Goal: Task Accomplishment & Management: Use online tool/utility

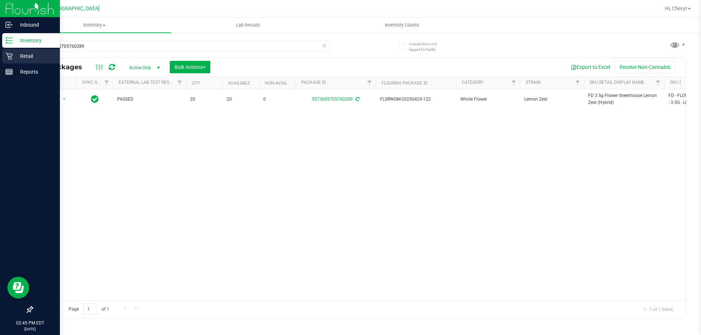
click at [8, 59] on icon at bounding box center [8, 56] width 7 height 7
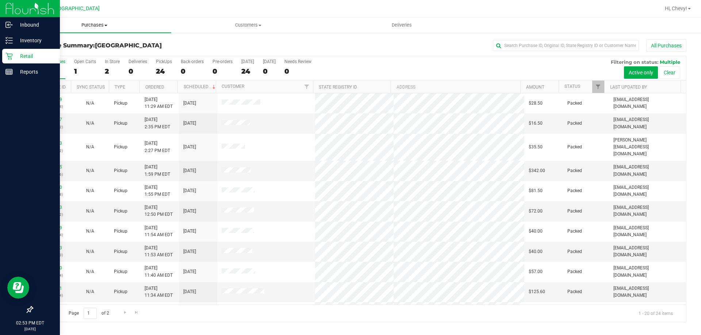
click at [93, 24] on span "Purchases" at bounding box center [95, 25] width 154 height 7
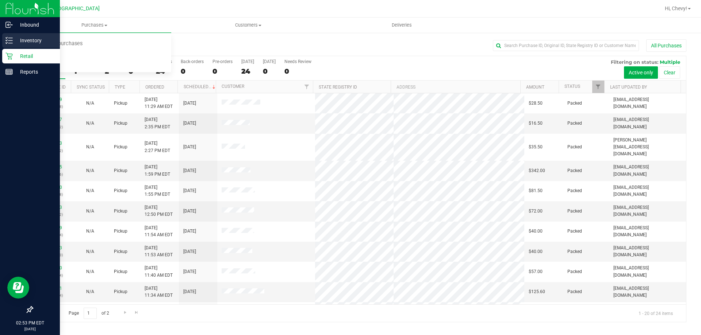
click at [8, 39] on icon at bounding box center [8, 40] width 7 height 7
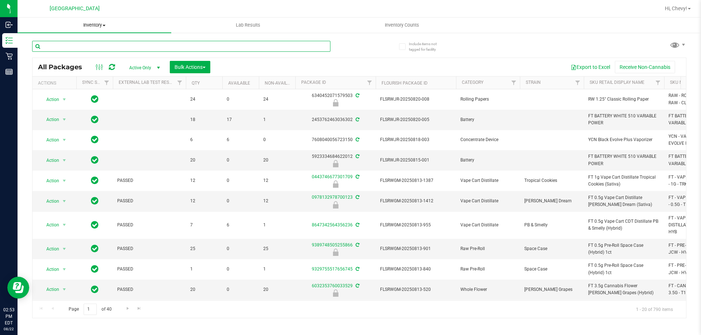
click at [101, 46] on input "text" at bounding box center [181, 46] width 298 height 11
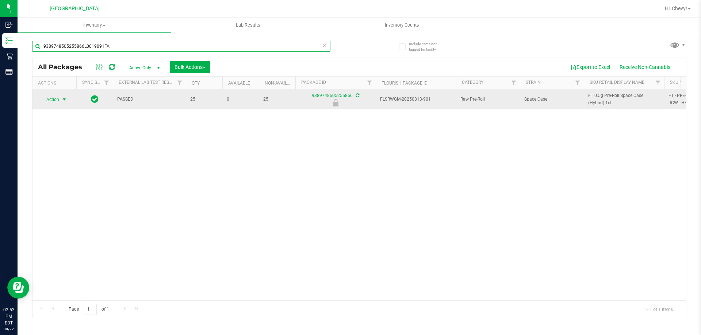
type input "9389748505255866L0019091FA"
click at [49, 102] on span "Action" at bounding box center [50, 100] width 20 height 10
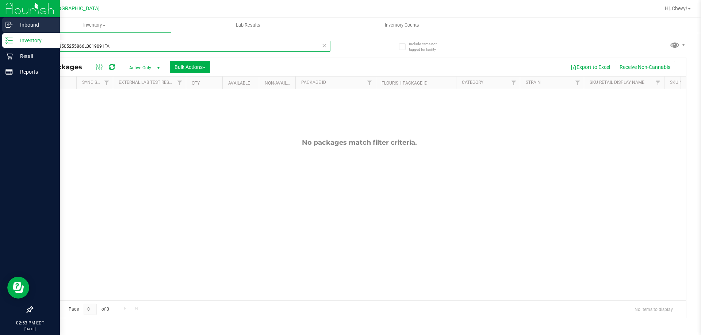
drag, startPoint x: 145, startPoint y: 44, endPoint x: 0, endPoint y: 22, distance: 146.3
click at [0, 22] on div "Inbound Inventory Retail Reports 02:53 PM EDT [DATE] 08/22 Palm Coast WC Hi, Ch…" at bounding box center [350, 167] width 701 height 335
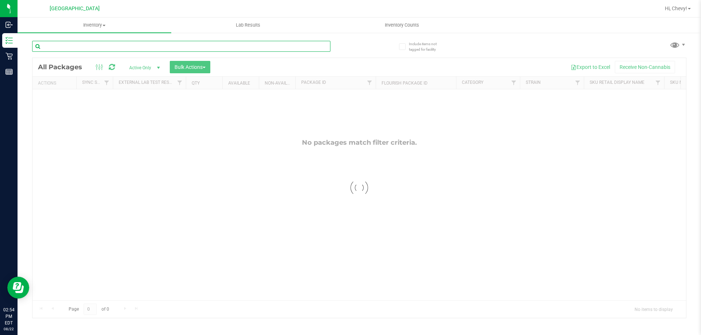
click at [115, 47] on input "text" at bounding box center [181, 46] width 298 height 11
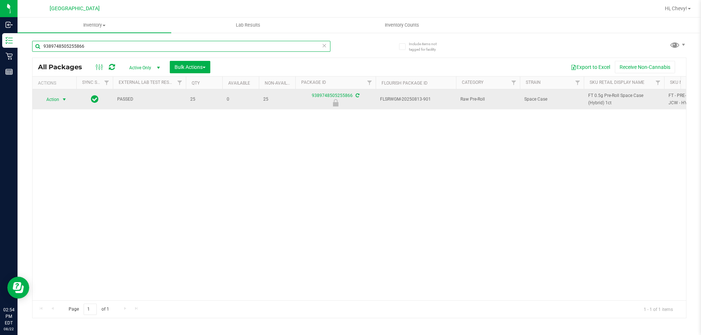
type input "9389748505255866"
click at [49, 100] on span "Action" at bounding box center [50, 100] width 20 height 10
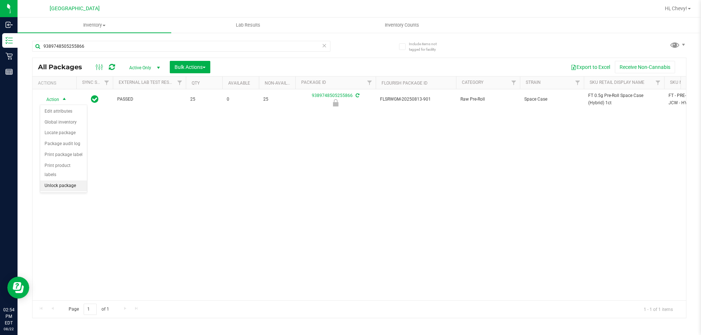
click at [50, 181] on li "Unlock package" at bounding box center [63, 186] width 47 height 11
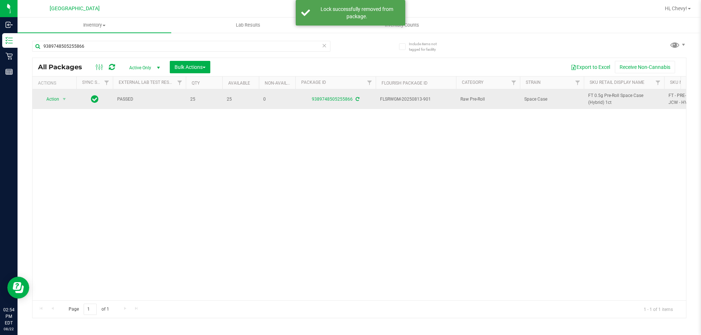
click at [596, 101] on span "FT 0.5g Pre-Roll Space Case (Hybrid) 1ct" at bounding box center [624, 99] width 72 height 14
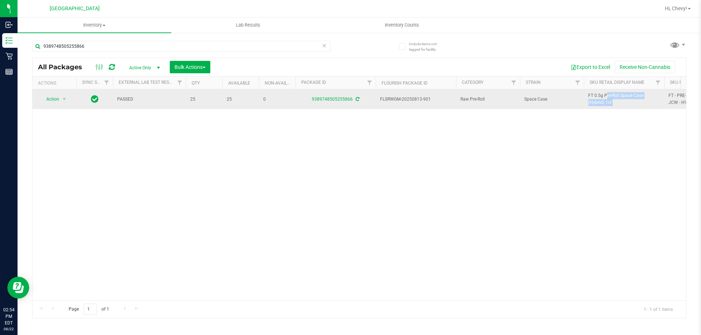
copy tr "FT 0.5g Pre-Roll Space Case (Hybrid) 1ct"
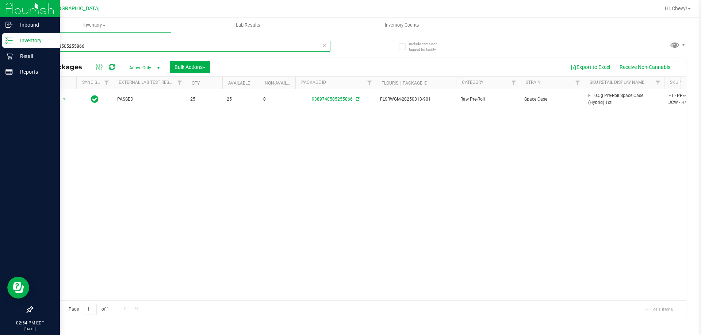
drag, startPoint x: 127, startPoint y: 43, endPoint x: 0, endPoint y: 44, distance: 127.0
click at [0, 44] on div "Inbound Inventory Retail Reports 02:54 PM EDT [DATE] 08/22 Palm Coast WC Hi, Ch…" at bounding box center [350, 167] width 701 height 335
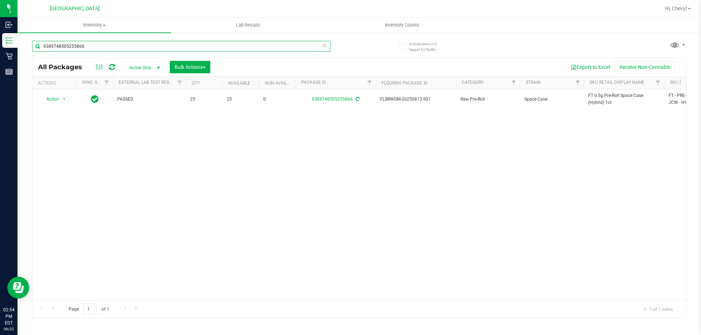
paste input "FT 0.5g Pre-Roll Space Case (Hybrid) 1ct"
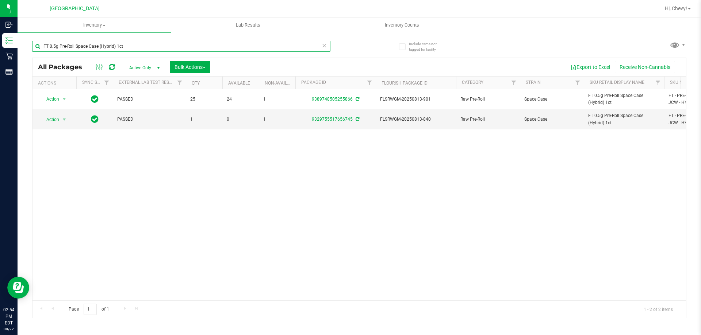
type input "FT 0.5g Pre-Roll Space Case (Hybrid) 1ct"
